Goal: Task Accomplishment & Management: Manage account settings

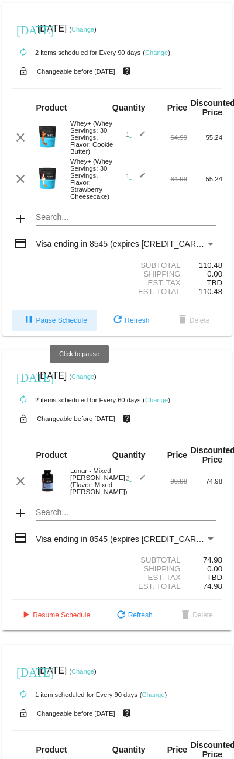
click at [82, 317] on span "pause Pause Schedule" at bounding box center [54, 321] width 65 height 8
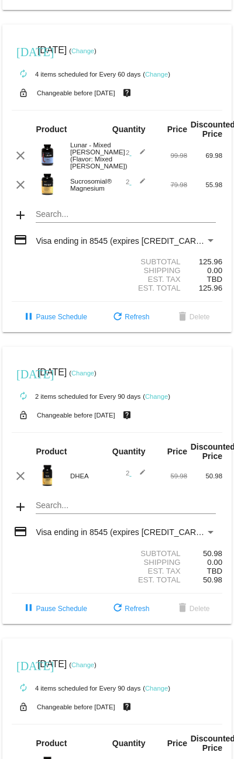
scroll to position [936, 0]
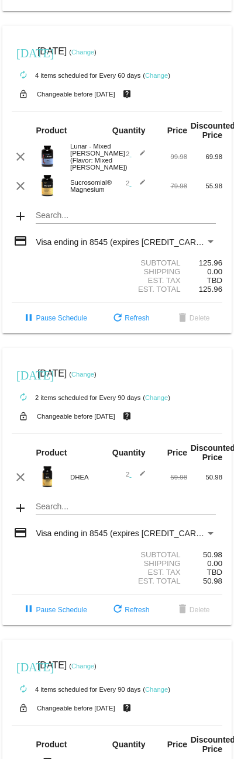
click at [94, 56] on link "Change" at bounding box center [82, 52] width 23 height 7
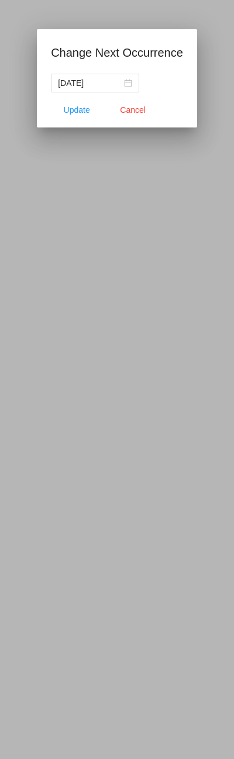
scroll to position [943, 0]
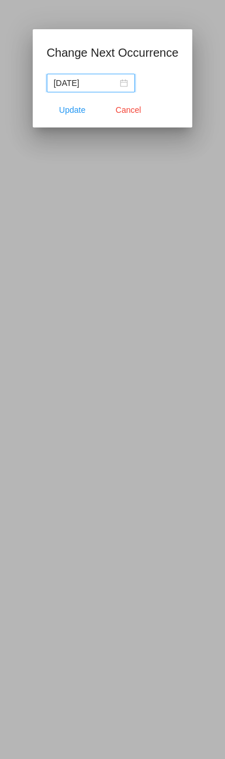
click at [127, 84] on nz-date-picker "[DATE]" at bounding box center [91, 83] width 88 height 19
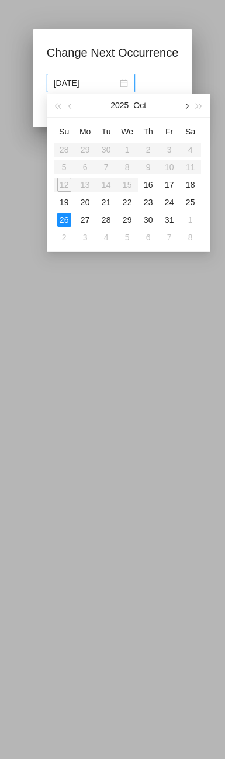
click at [187, 109] on button "button" at bounding box center [186, 105] width 13 height 23
click at [193, 184] on div "15" at bounding box center [191, 185] width 14 height 14
type input "[DATE]"
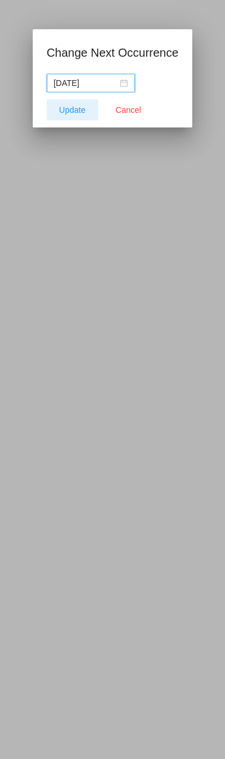
click at [81, 112] on span "Update" at bounding box center [72, 109] width 26 height 9
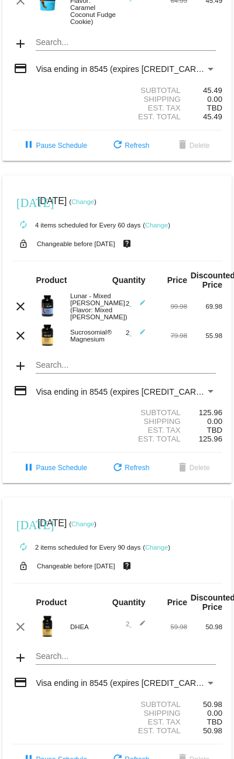
scroll to position [702, 0]
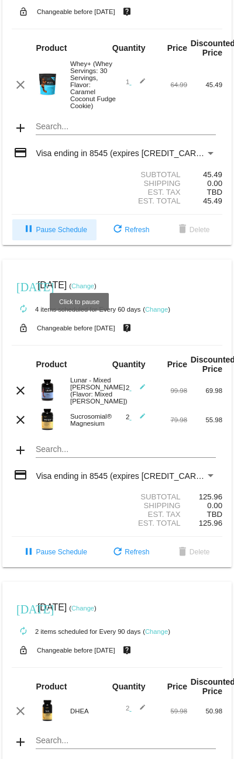
click at [84, 234] on span "pause Pause Schedule" at bounding box center [54, 230] width 65 height 8
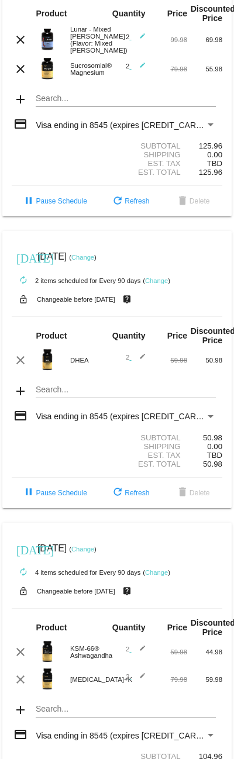
scroll to position [1170, 0]
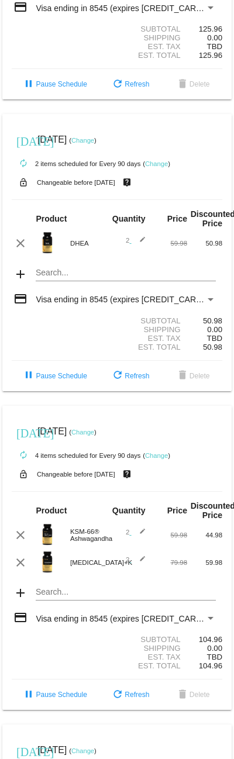
click at [134, 542] on mat-icon "edit" at bounding box center [139, 535] width 14 height 14
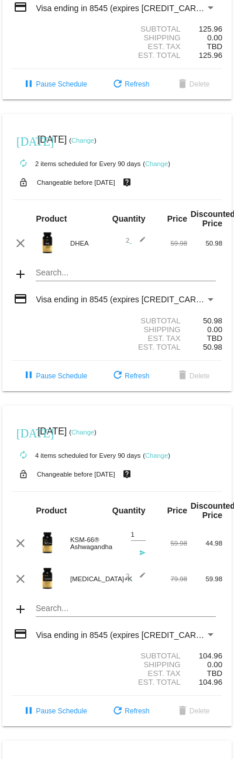
type input "1"
click at [136, 539] on input "1" at bounding box center [138, 535] width 15 height 8
click at [137, 586] on mat-icon "edit" at bounding box center [139, 579] width 14 height 14
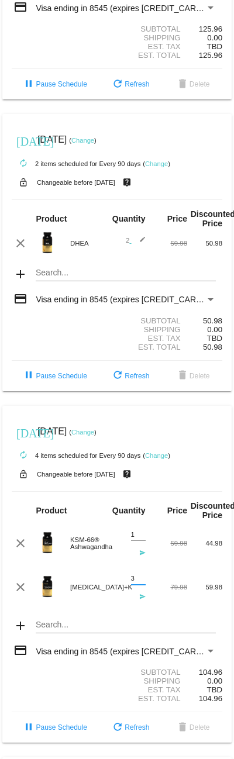
click at [134, 583] on input "3" at bounding box center [138, 579] width 15 height 8
click at [134, 583] on input "2" at bounding box center [138, 579] width 15 height 8
type input "1"
click at [134, 583] on input "1" at bounding box center [138, 579] width 15 height 8
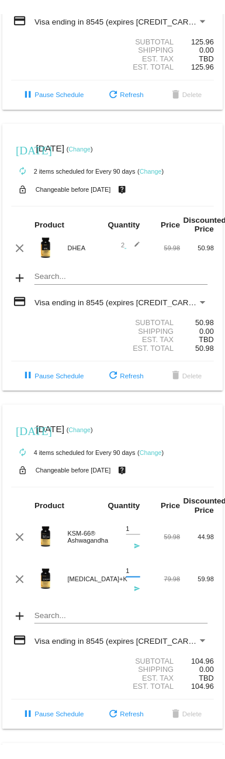
scroll to position [1287, 0]
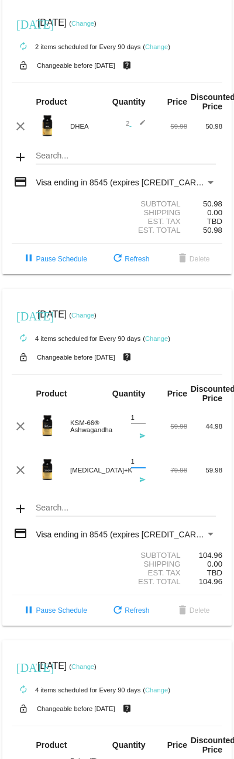
click at [53, 577] on div "Est. Tax TBD" at bounding box center [117, 573] width 211 height 9
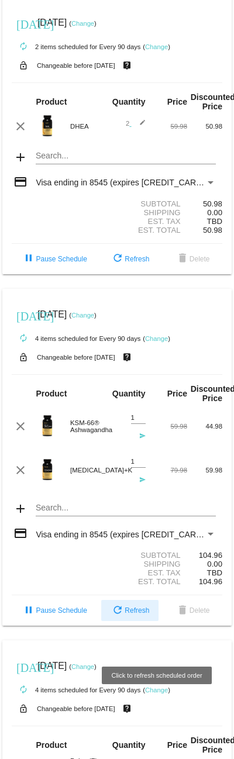
click at [149, 615] on span "refresh Refresh" at bounding box center [130, 611] width 39 height 8
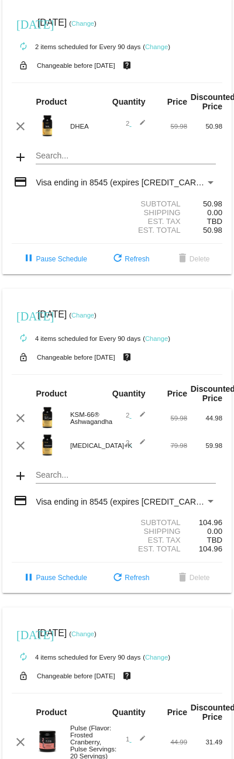
click at [135, 425] on mat-icon "edit" at bounding box center [139, 418] width 14 height 14
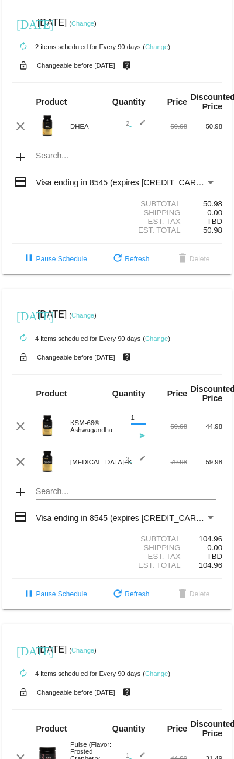
type input "1"
click at [135, 422] on input "1" at bounding box center [138, 418] width 15 height 8
click at [137, 469] on mat-icon "edit" at bounding box center [139, 462] width 14 height 14
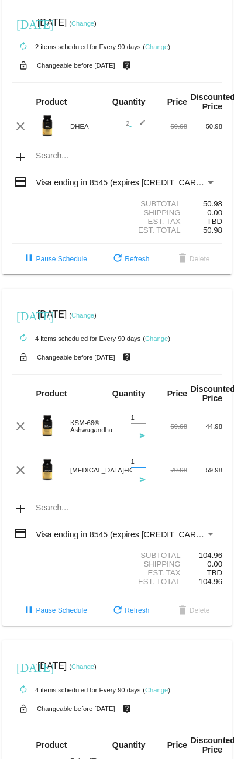
type input "1"
click at [135, 466] on input "1" at bounding box center [138, 462] width 15 height 8
click at [13, 577] on div "Est. Tax TBD" at bounding box center [117, 573] width 211 height 9
click at [164, 342] on link "Change" at bounding box center [156, 338] width 23 height 7
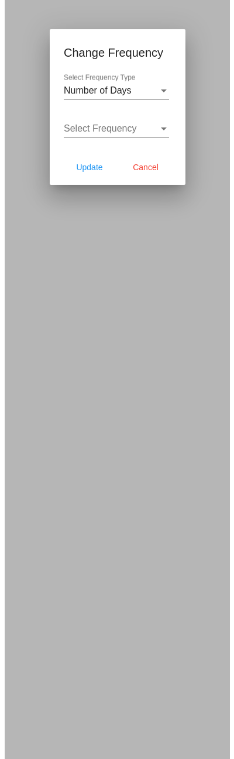
scroll to position [1294, 0]
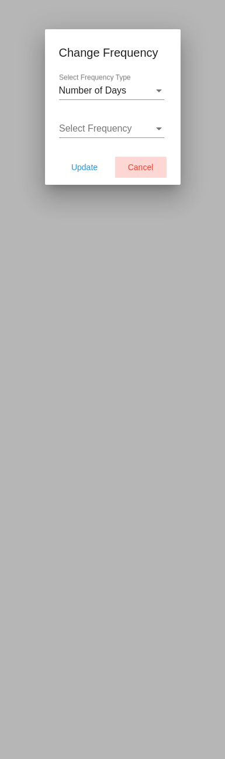
click at [146, 164] on span "Cancel" at bounding box center [141, 167] width 26 height 9
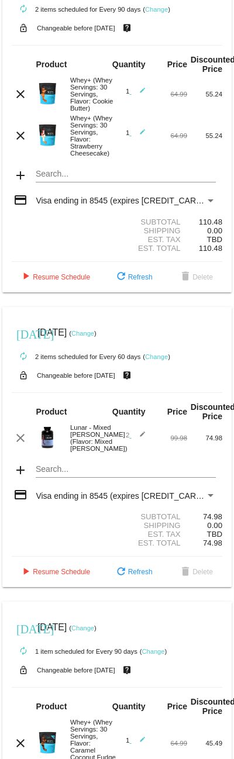
scroll to position [0, 0]
